Goal: Information Seeking & Learning: Learn about a topic

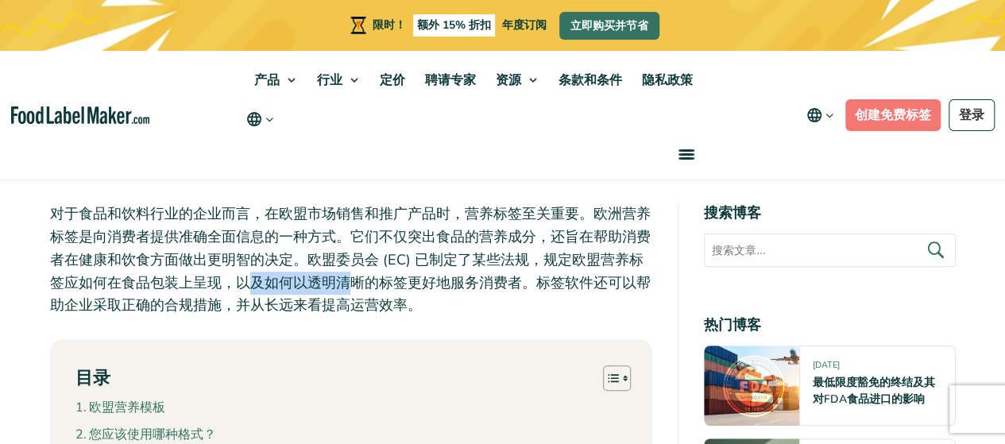
drag, startPoint x: 245, startPoint y: 283, endPoint x: 451, endPoint y: 302, distance: 207.3
click at [431, 299] on p "对于食品和饮料行业的企业而言，在欧盟市场销售和推广产品时，营养标签至关重要。欧洲营养标签是向消费者提供准确全面信息的一种方式。它们不仅突出食品的营养成分，还旨…" at bounding box center [351, 260] width 602 height 114
click at [462, 303] on p "对于食品和饮料行业的企业而言，在欧盟市场销售和推广产品时，营养标签至关重要。欧洲营养标签是向消费者提供准确全面信息的一种方式。它们不仅突出食品的营养成分，还旨…" at bounding box center [351, 260] width 602 height 114
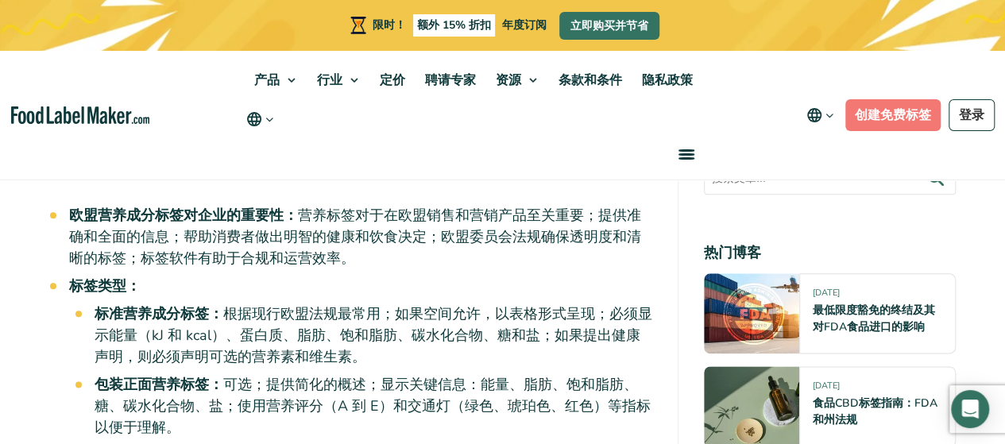
scroll to position [794, 0]
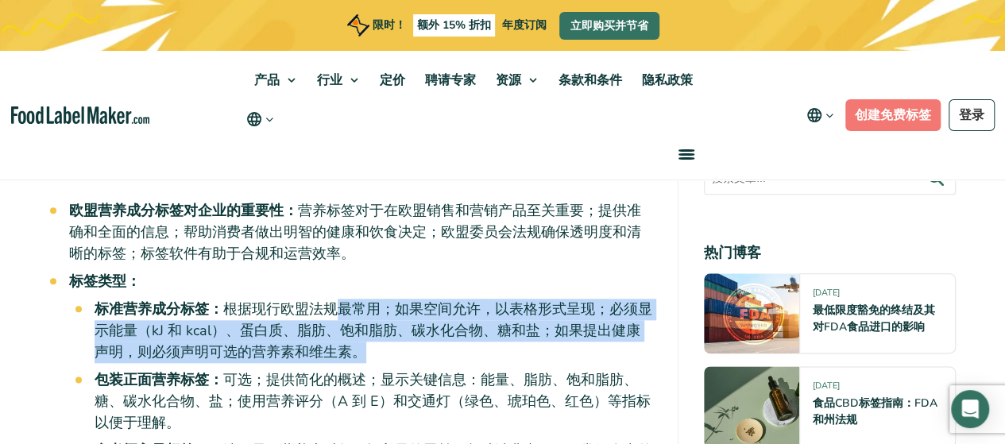
drag, startPoint x: 341, startPoint y: 317, endPoint x: 499, endPoint y: 351, distance: 161.7
click at [499, 351] on li "标准营养成分标签： 根据现行欧盟法规最常用；如果空间允许，以表格形式呈现；必须显示能量（kJ 和 kcal）、蛋白质、脂肪、饱和脂肪、碳水化合物、糖和盐；如果…" at bounding box center [373, 331] width 557 height 64
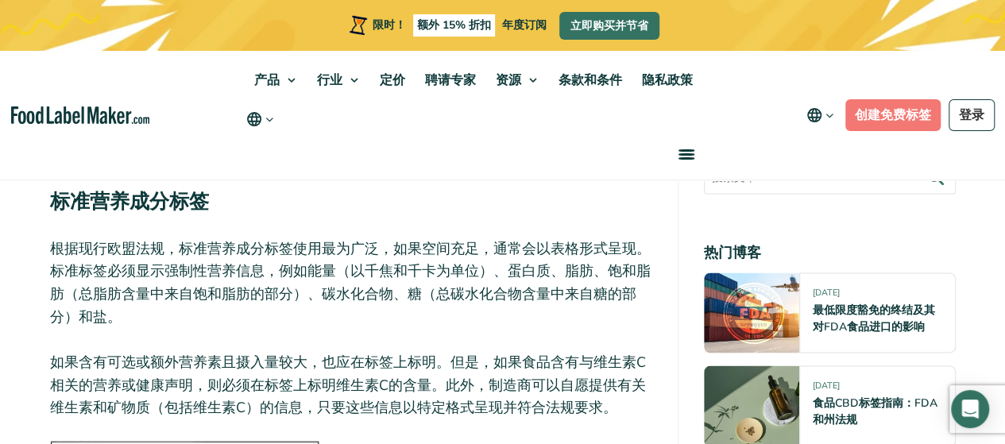
scroll to position [1350, 0]
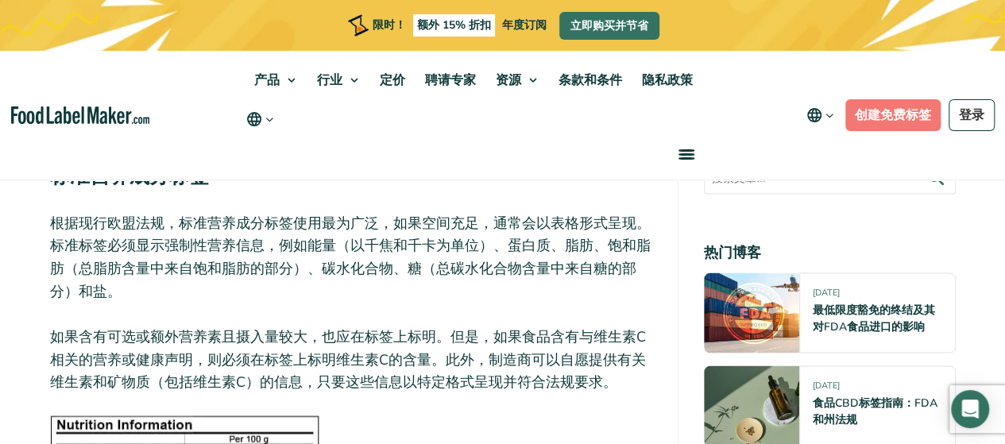
drag, startPoint x: 176, startPoint y: 268, endPoint x: 526, endPoint y: 291, distance: 351.0
click at [526, 291] on p "根据现行欧盟法规，标准营养成分标签使用最为广泛，如果空间充足，通常会​​以表格形式呈现。标准标签必须显示强制性营养信息，例如能量（以千焦和千卡为单位）、蛋白质…" at bounding box center [351, 256] width 602 height 91
click at [425, 271] on font "根据现行欧盟法规，标准营养成分标签使用最为广泛，如果空间充足，通常会​​以表格形式呈现。标准标签必须显示强制性营养信息，例如能量（以千焦和千卡为单位）、蛋白质…" at bounding box center [350, 256] width 600 height 87
drag, startPoint x: 451, startPoint y: 269, endPoint x: 601, endPoint y: 274, distance: 150.2
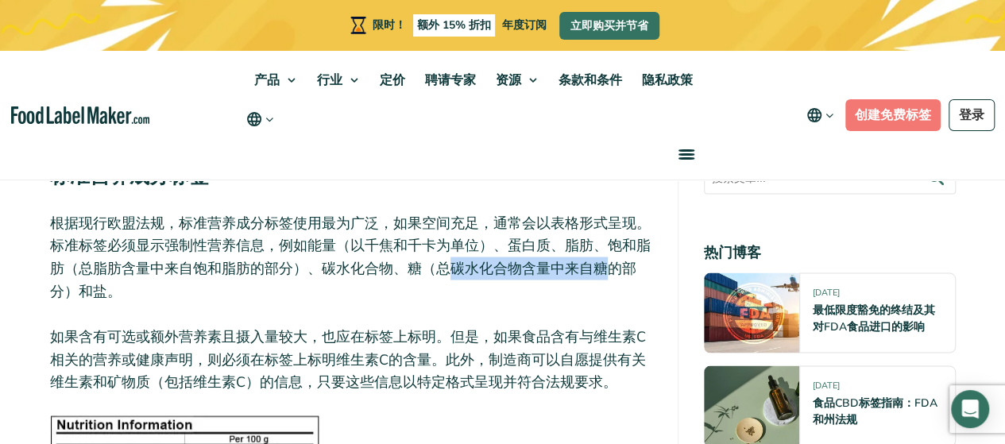
click at [601, 274] on font "根据现行欧盟法规，标准营养成分标签使用最为广泛，如果空间充足，通常会​​以表格形式呈现。标准标签必须显示强制性营养信息，例如能量（以千焦和千卡为单位）、蛋白质…" at bounding box center [350, 256] width 600 height 87
drag, startPoint x: 625, startPoint y: 277, endPoint x: 651, endPoint y: 282, distance: 26.6
click at [651, 282] on p "根据现行欧盟法规，标准营养成分标签使用最为广泛，如果空间充足，通常会​​以表格形式呈现。标准标签必须显示强制性营养信息，例如能量（以千焦和千卡为单位）、蛋白质…" at bounding box center [351, 256] width 602 height 91
click at [567, 284] on p "根据现行欧盟法规，标准营养成分标签使用最为广泛，如果空间充足，通常会​​以表格形式呈现。标准标签必须显示强制性营养信息，例如能量（以千焦和千卡为单位）、蛋白质…" at bounding box center [351, 256] width 602 height 91
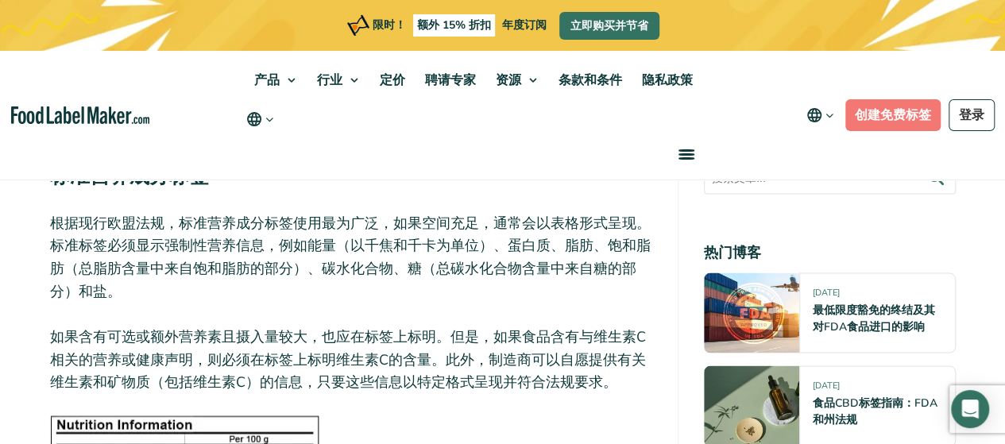
drag, startPoint x: 438, startPoint y: 269, endPoint x: 623, endPoint y: 292, distance: 186.5
click at [623, 292] on p "根据现行欧盟法规，标准营养成分标签使用最为广泛，如果空间充足，通常会​​以表格形式呈现。标准标签必须显示强制性营养信息，例如能量（以千焦和千卡为单位）、蛋白质…" at bounding box center [351, 256] width 602 height 91
click at [538, 296] on p "根据现行欧盟法规，标准营养成分标签使用最为广泛，如果空间充足，通常会​​以表格形式呈现。标准标签必须显示强制性营养信息，例如能量（以千焦和千卡为单位）、蛋白质…" at bounding box center [351, 256] width 602 height 91
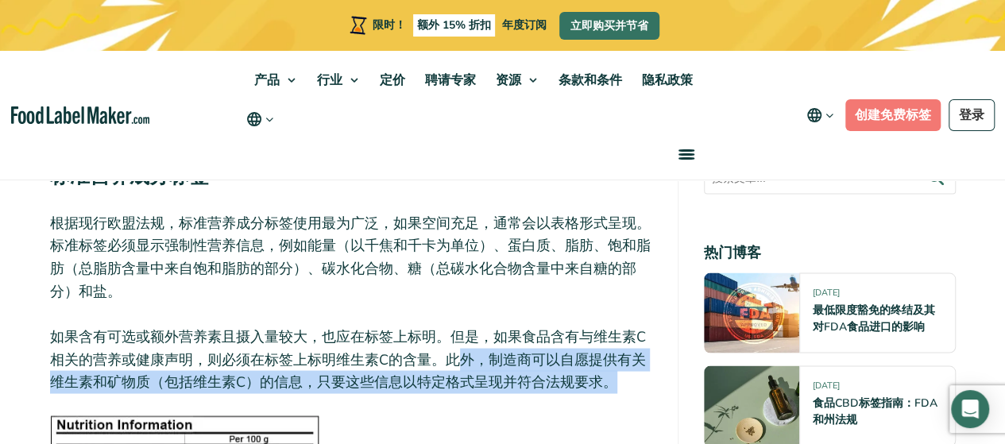
drag, startPoint x: 484, startPoint y: 361, endPoint x: 639, endPoint y: 379, distance: 155.9
click at [639, 379] on p "如果含有可选或额外营养素且摄入量较大，也应在标签上标明。但是，如果食品含有与维生素C相关的营养或健康声明，则必须在标签上标明维生素C的含量。此外，制造商可以自…" at bounding box center [351, 359] width 602 height 68
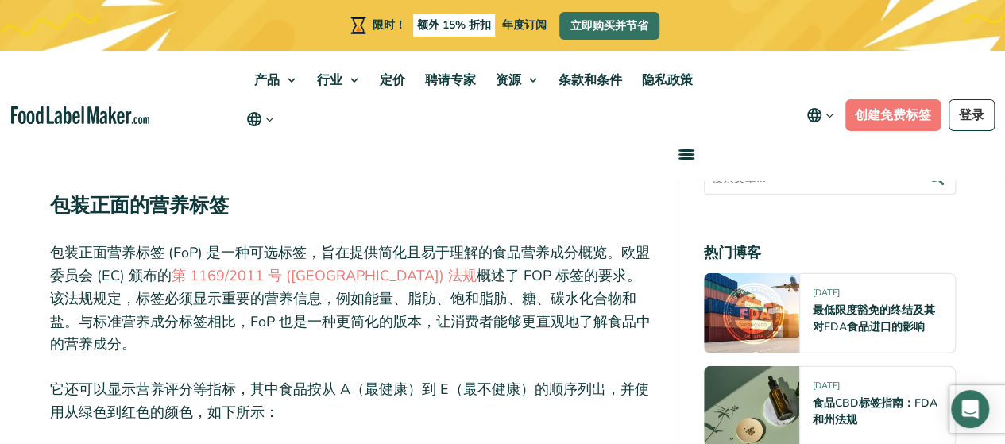
scroll to position [2224, 0]
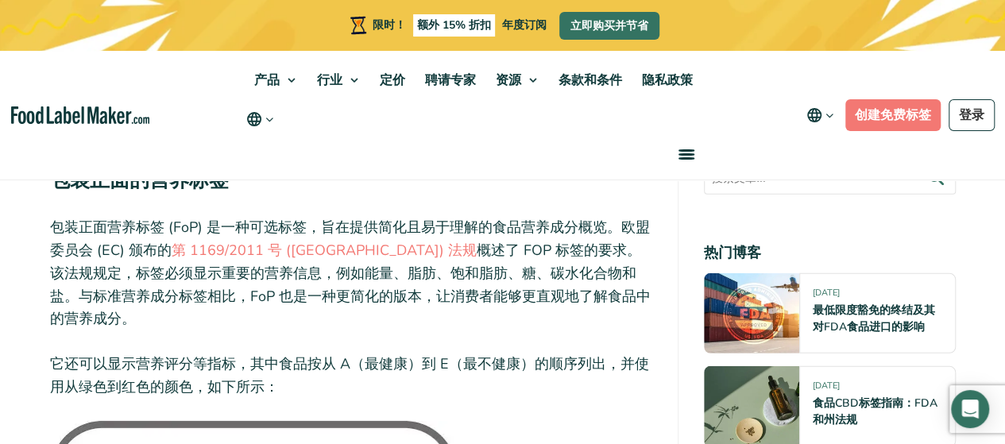
drag, startPoint x: 384, startPoint y: 253, endPoint x: 584, endPoint y: 309, distance: 207.7
click at [584, 309] on p "包装正面营养标签 (FoP) 是一种可选标签，旨在提供简化且易于理解的食品营养成分概览。欧盟委员会 (EC) 颁布的 第 1169/2011 号 (EU) 法…" at bounding box center [351, 273] width 602 height 114
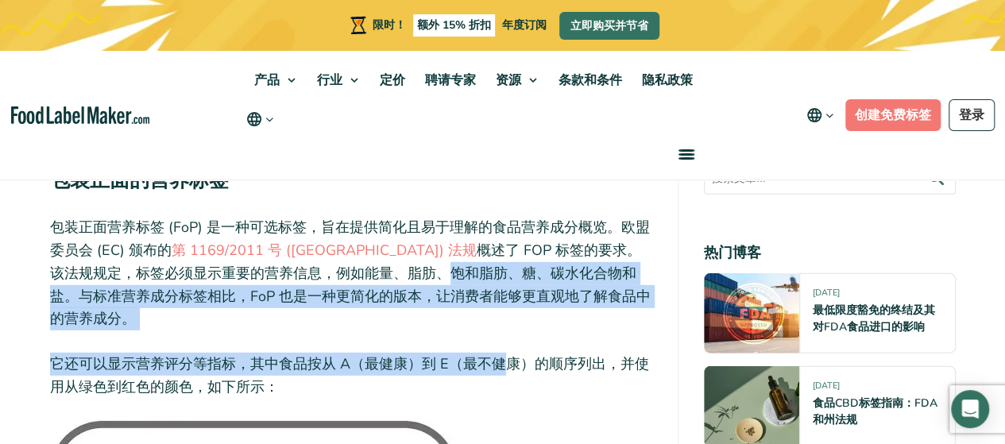
drag, startPoint x: 300, startPoint y: 282, endPoint x: 511, endPoint y: 313, distance: 212.7
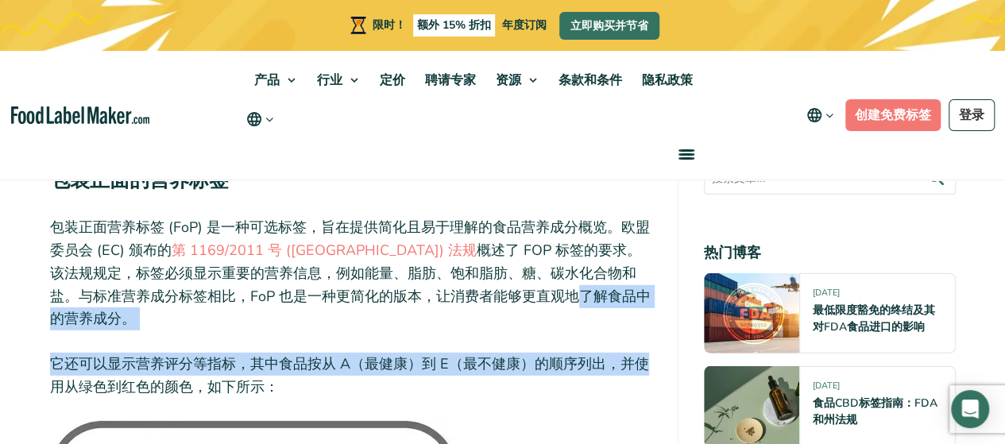
drag, startPoint x: 426, startPoint y: 296, endPoint x: 656, endPoint y: 315, distance: 231.1
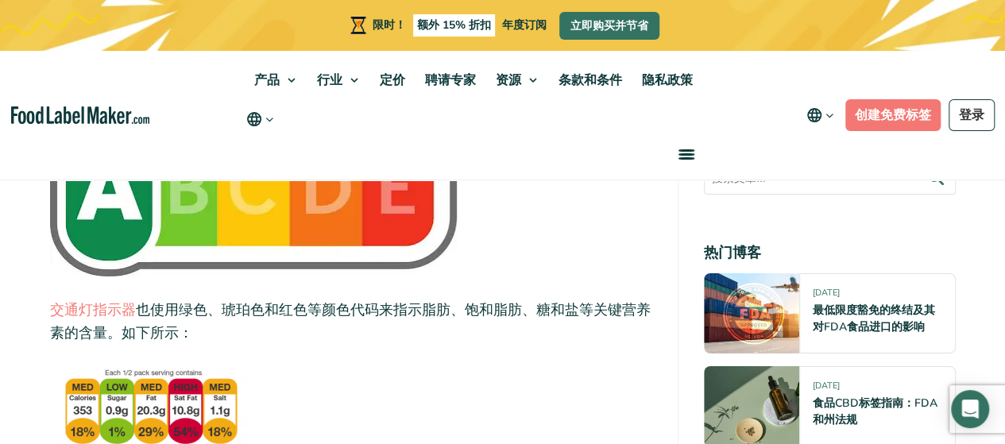
scroll to position [2621, 0]
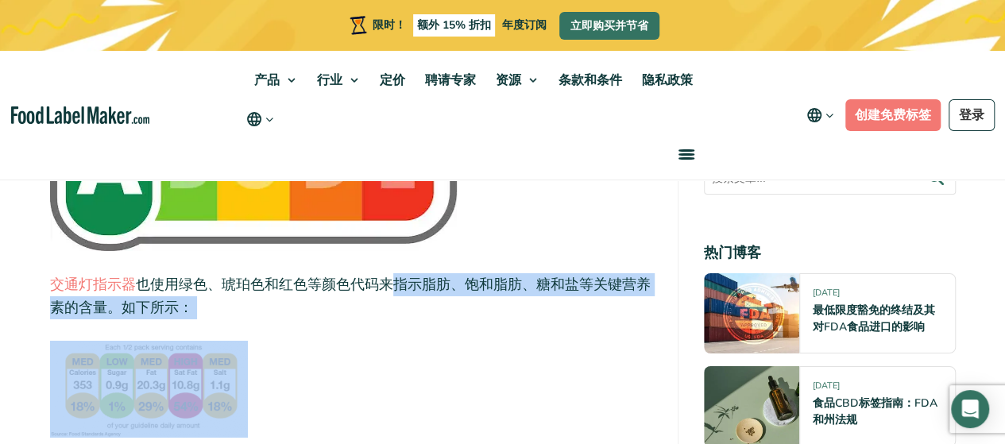
drag, startPoint x: 391, startPoint y: 268, endPoint x: 597, endPoint y: 298, distance: 208.7
click at [597, 298] on div "对于食品和饮料行业的企业而言，在欧盟市场销售和推广产品时，营养标签至关重要。欧洲营养标签是向消费者提供准确全面信息的一种方式。它们不仅突出食品的营养成分，还旨…" at bounding box center [351, 178] width 602 height 4399
click at [536, 318] on div "对于食品和饮料行业的企业而言，在欧盟市场销售和推广产品时，营养标签至关重要。欧洲营养标签是向消费者提供准确全面信息的一种方式。它们不仅突出食品的营养成分，还旨…" at bounding box center [351, 178] width 602 height 4399
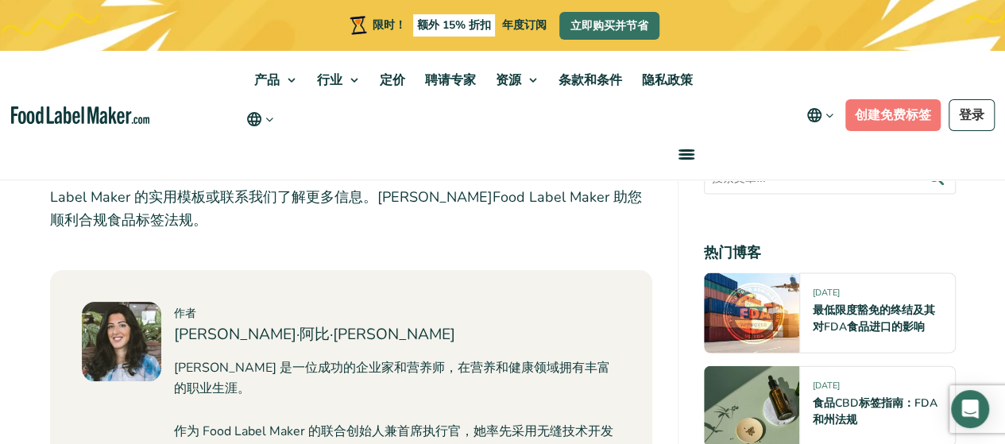
scroll to position [4685, 0]
